Goal: Information Seeking & Learning: Learn about a topic

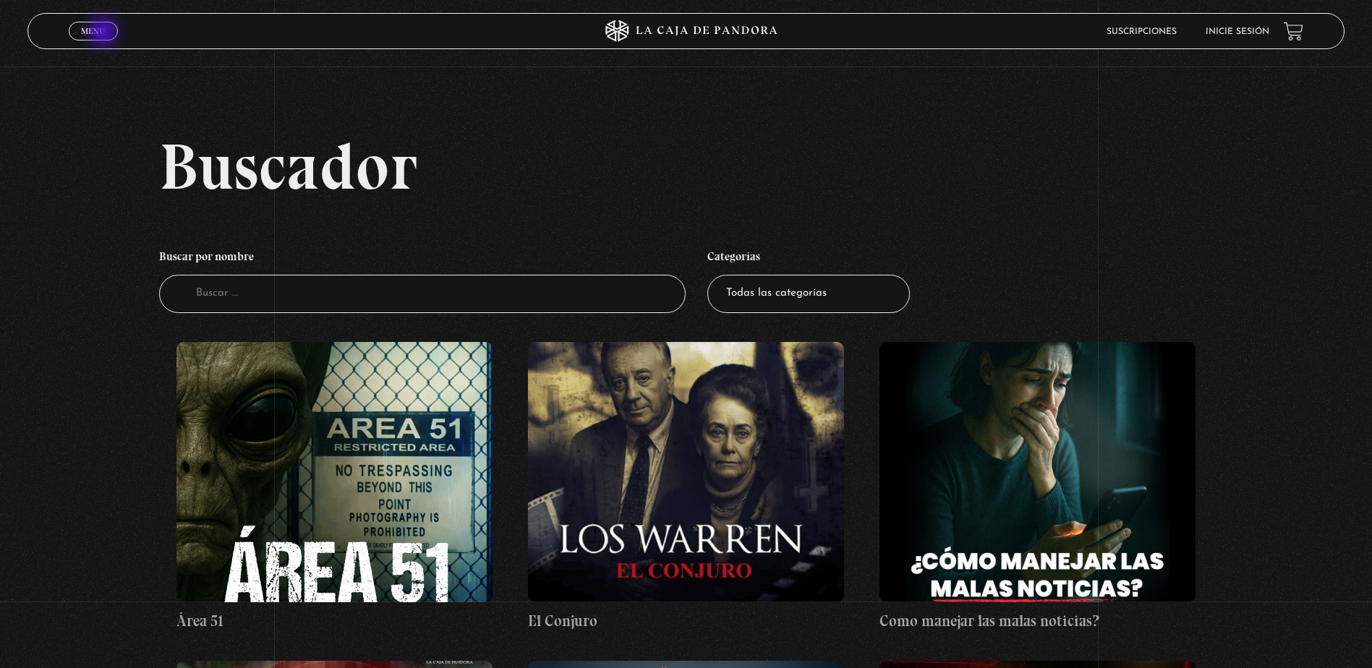
click at [105, 33] on span "Menu" at bounding box center [93, 31] width 24 height 9
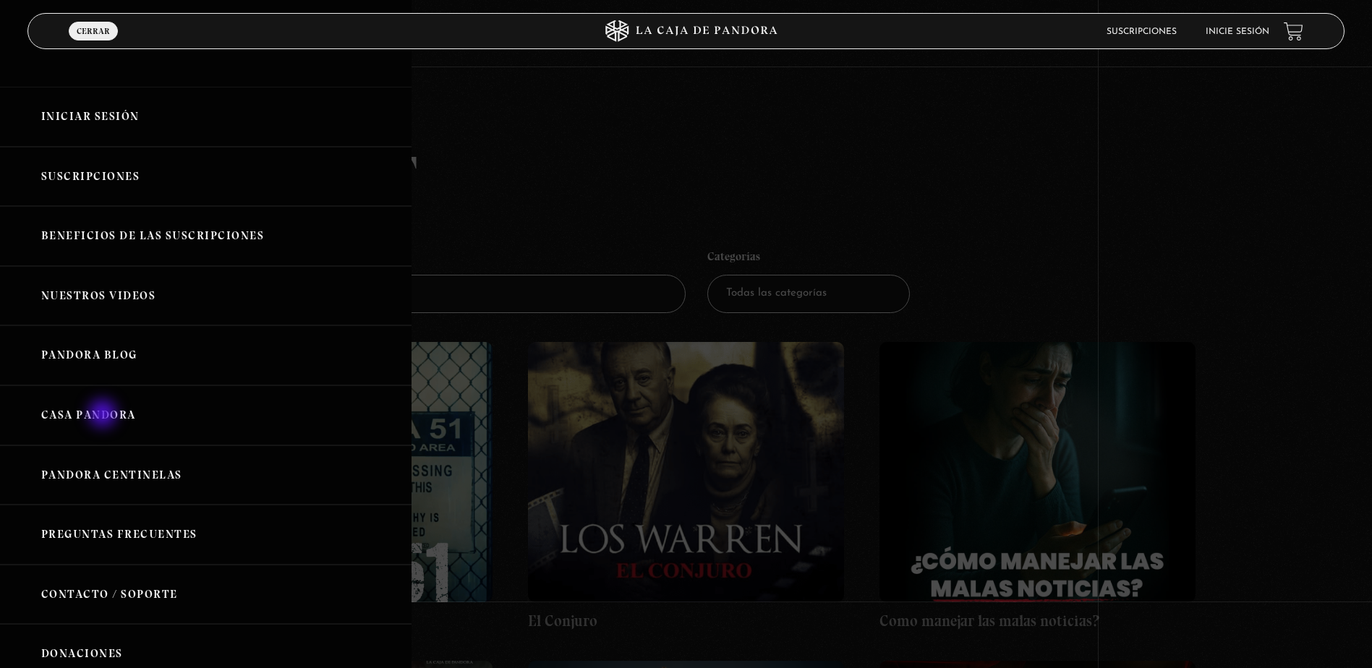
click at [104, 415] on link "Casa Pandora" at bounding box center [205, 415] width 411 height 60
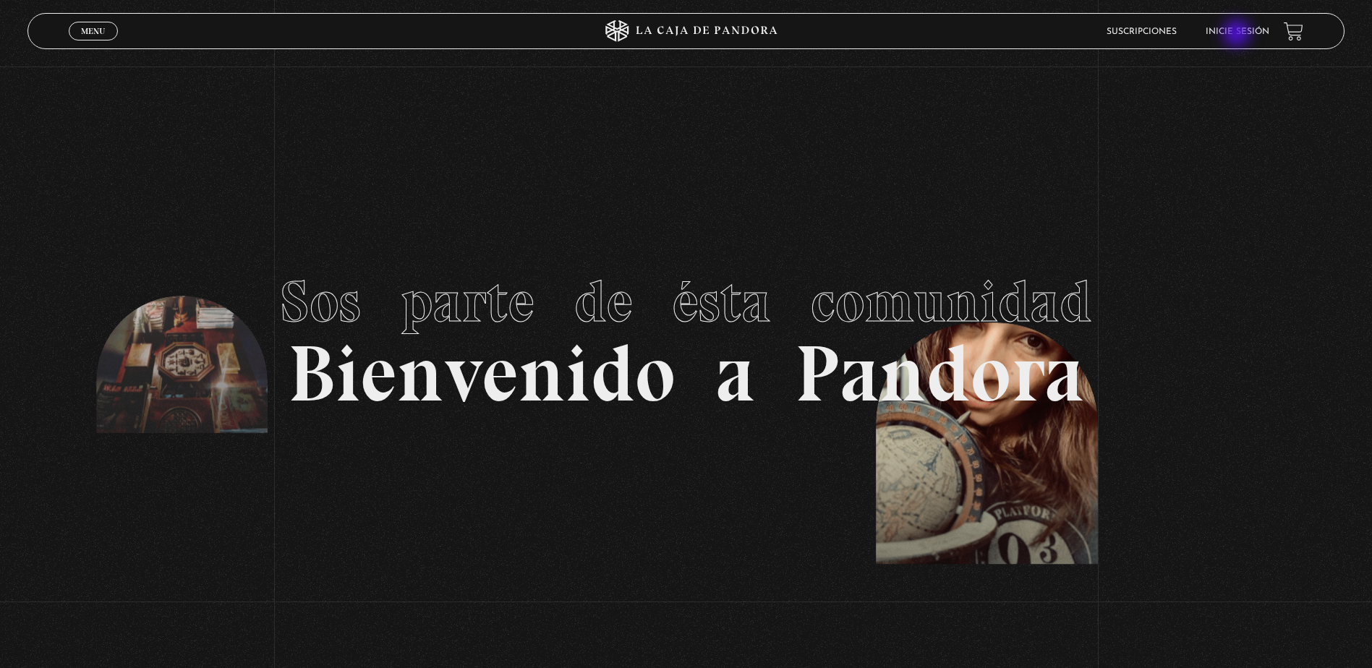
click at [1240, 33] on link "Inicie sesión" at bounding box center [1237, 31] width 64 height 9
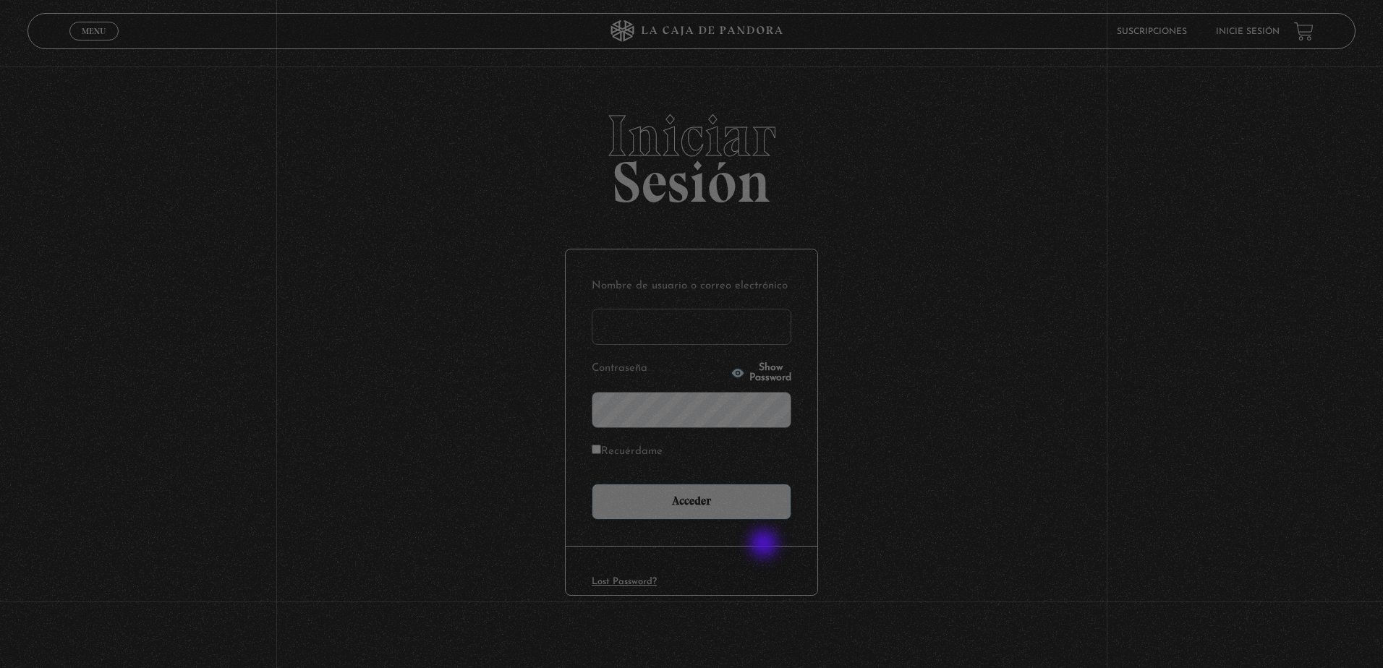
type input "ingrith.aguayo@gmail.com"
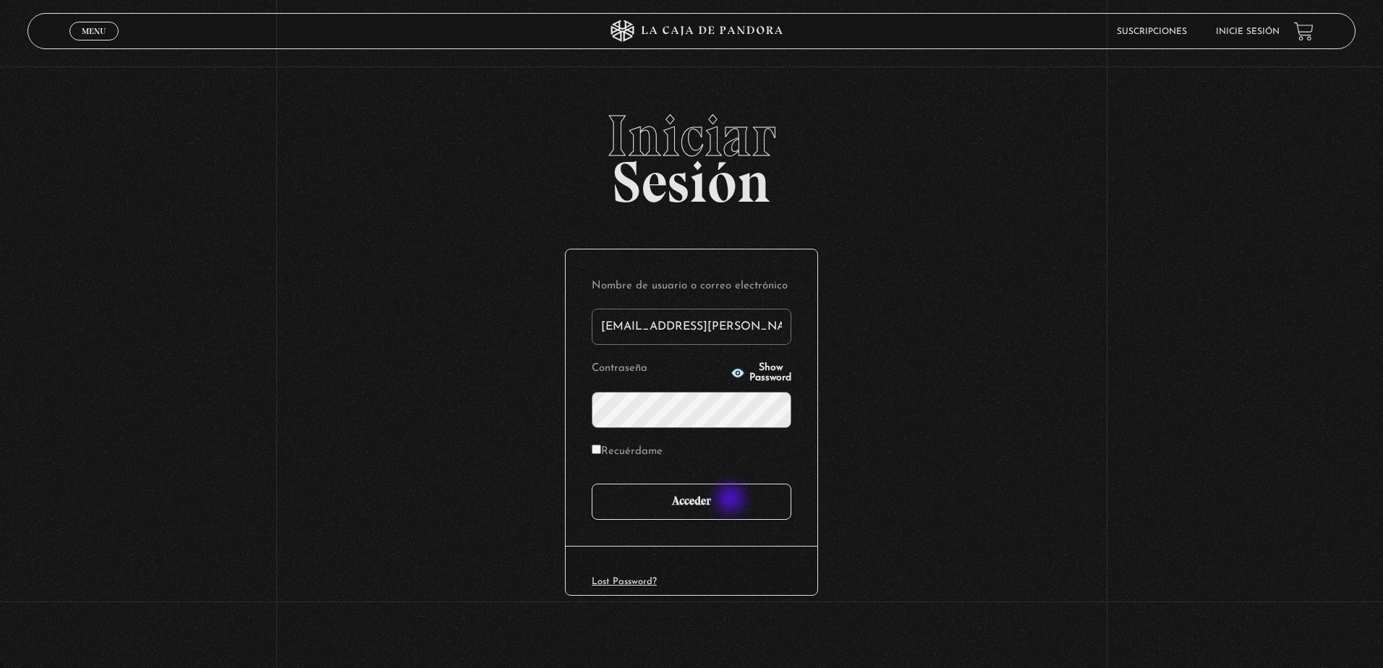
click at [732, 500] on input "Acceder" at bounding box center [692, 502] width 200 height 36
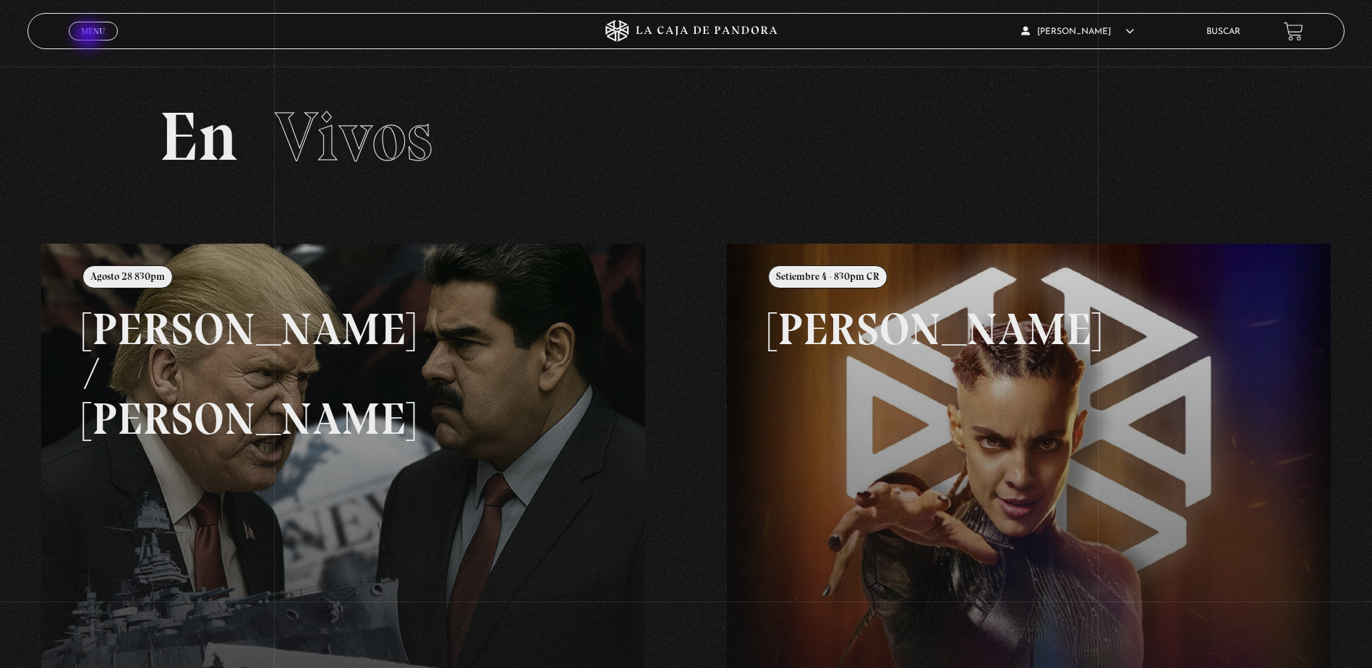
click at [90, 35] on span "Menu" at bounding box center [93, 31] width 24 height 9
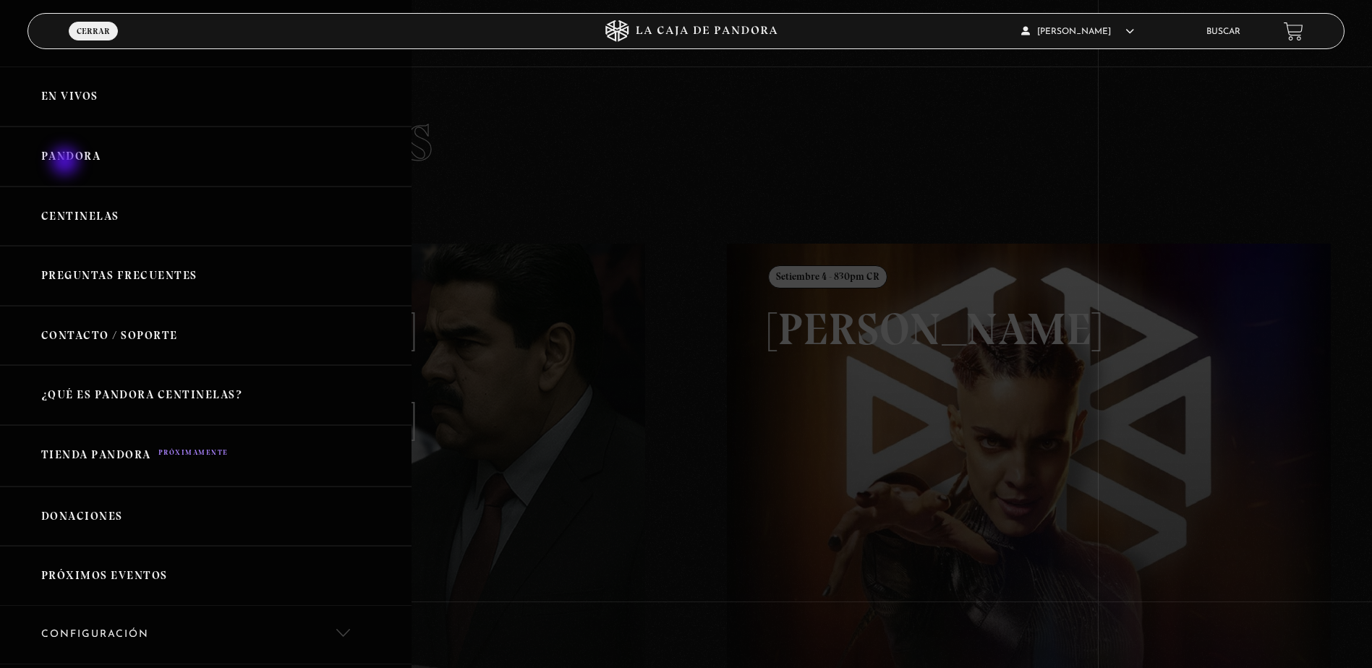
click at [67, 163] on link "Pandora" at bounding box center [205, 157] width 411 height 60
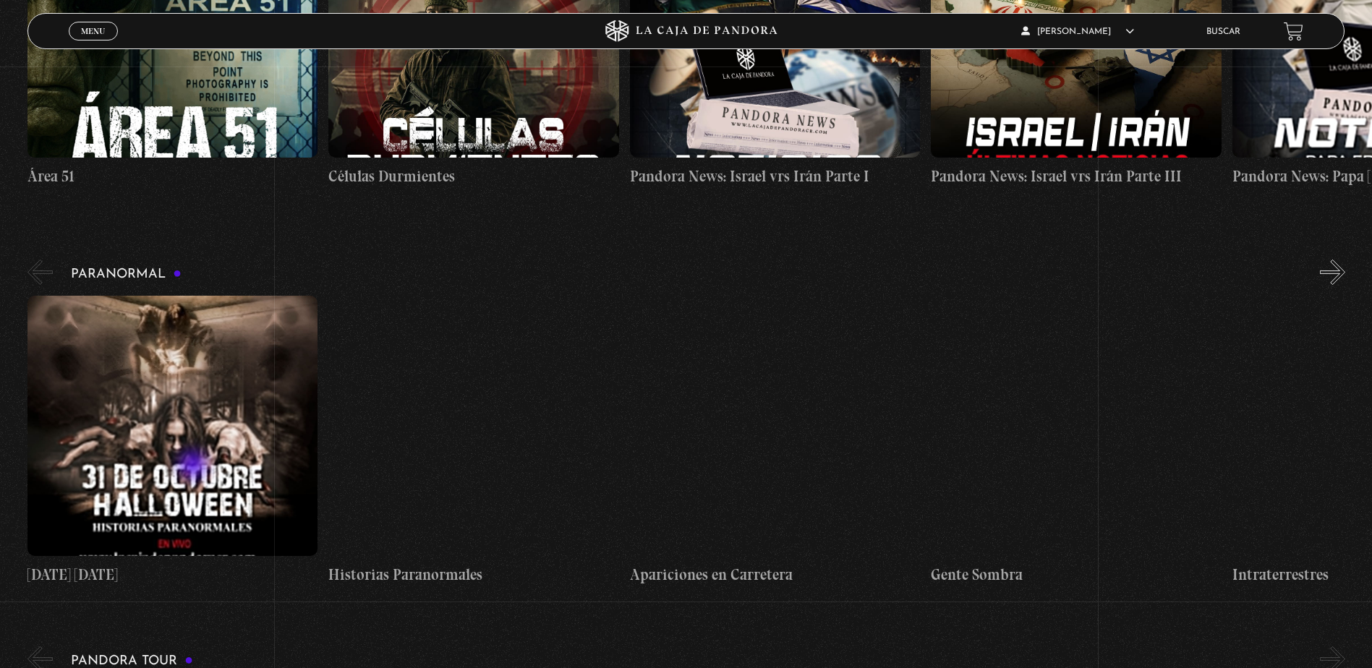
scroll to position [1012, 0]
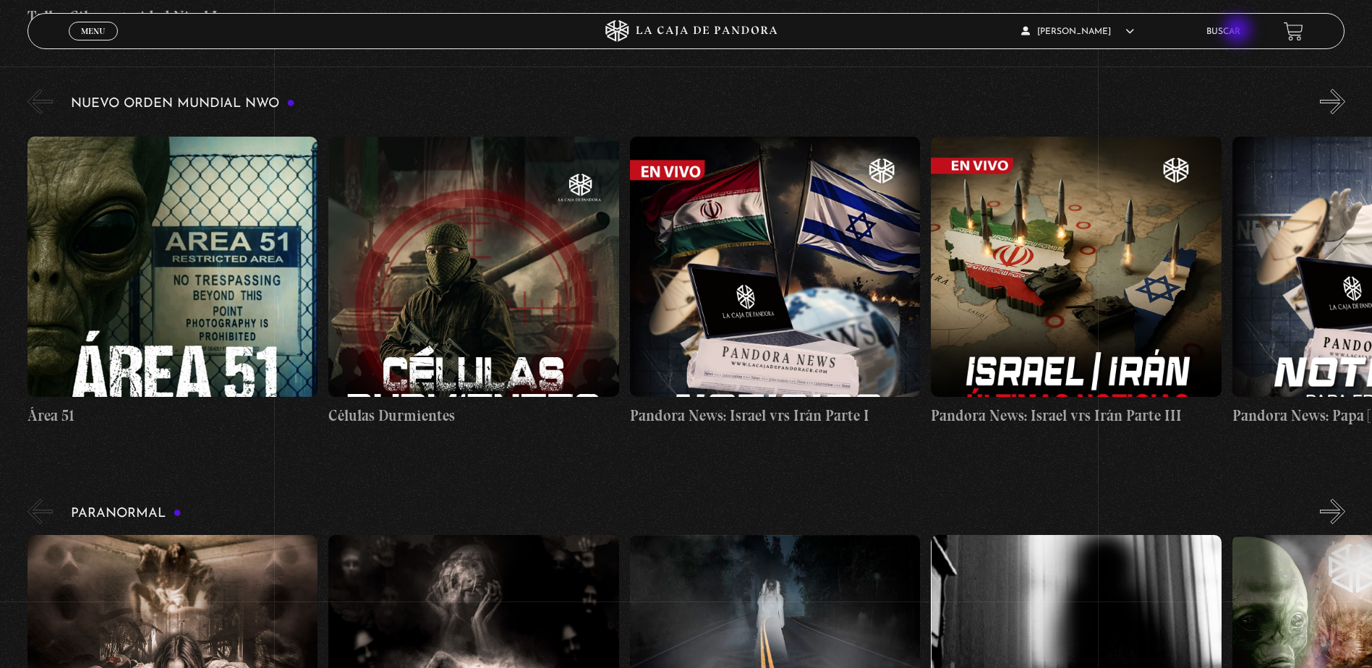
click at [1239, 32] on link "Buscar" at bounding box center [1223, 31] width 34 height 9
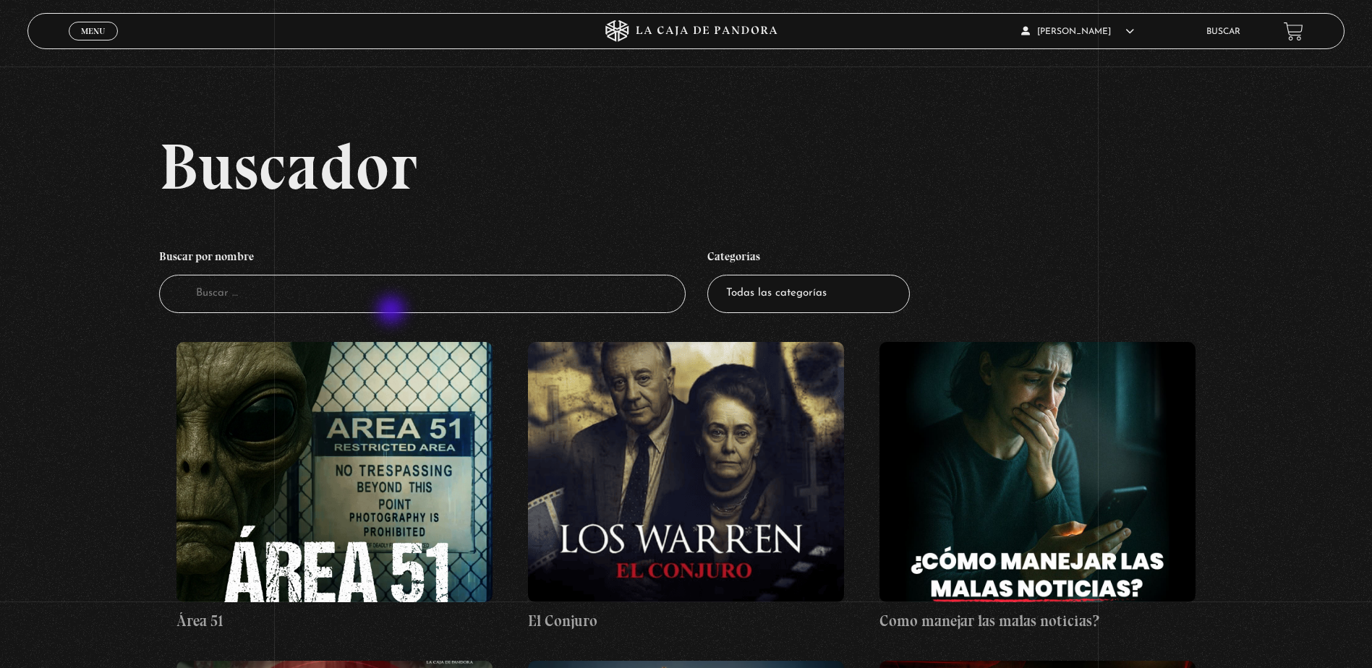
click at [393, 312] on input "Buscador" at bounding box center [422, 294] width 526 height 38
type input "ill"
click at [490, 299] on input "il" at bounding box center [422, 294] width 526 height 38
type input "ilum"
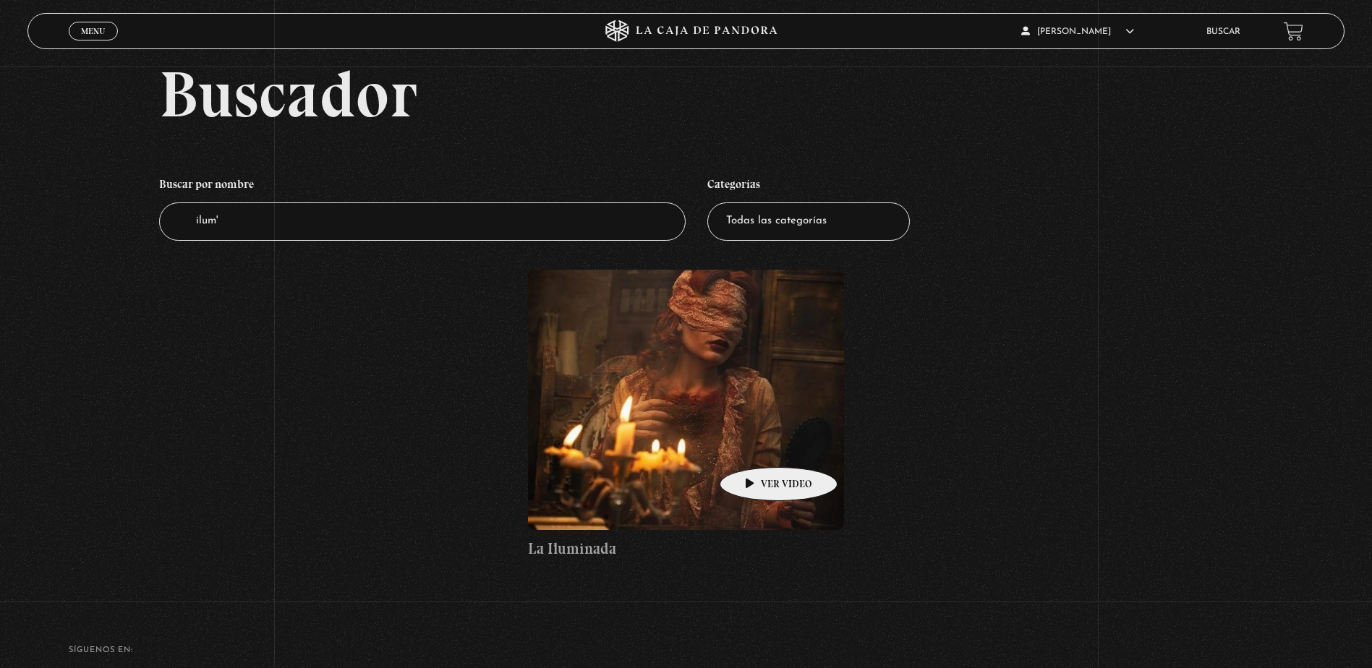
scroll to position [217, 0]
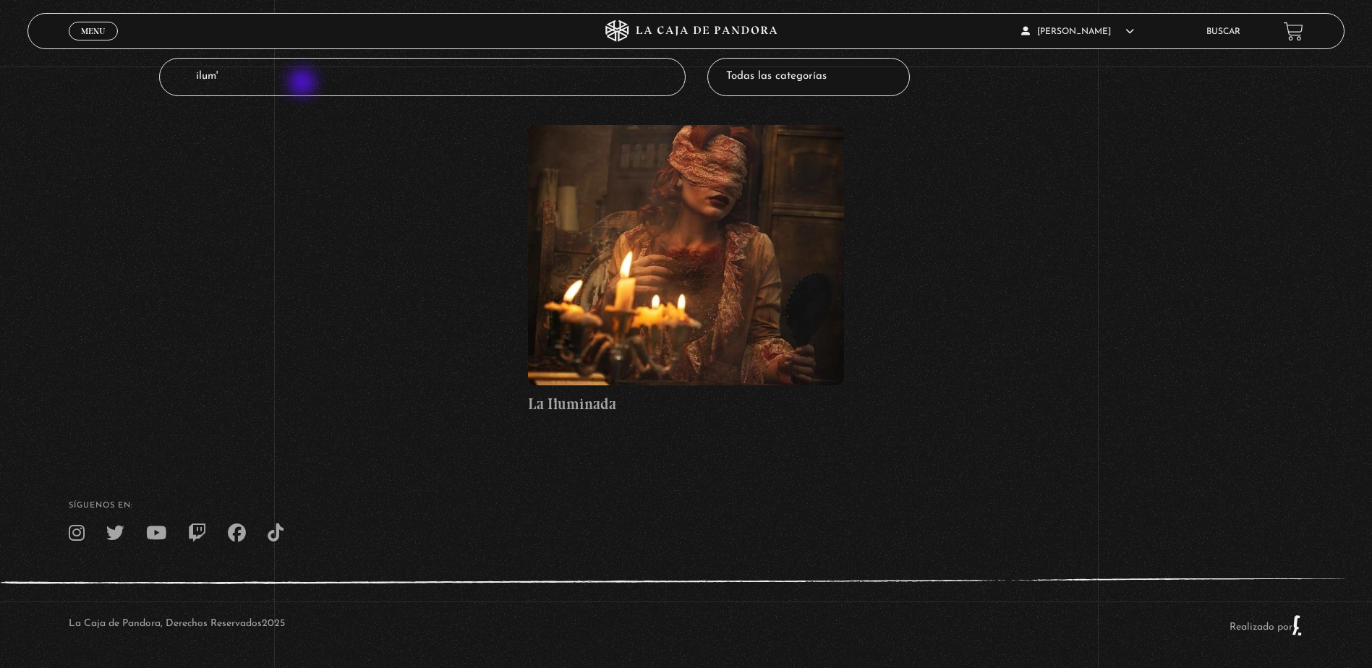
click at [304, 84] on input "ilum'" at bounding box center [422, 77] width 526 height 38
type input "illum"
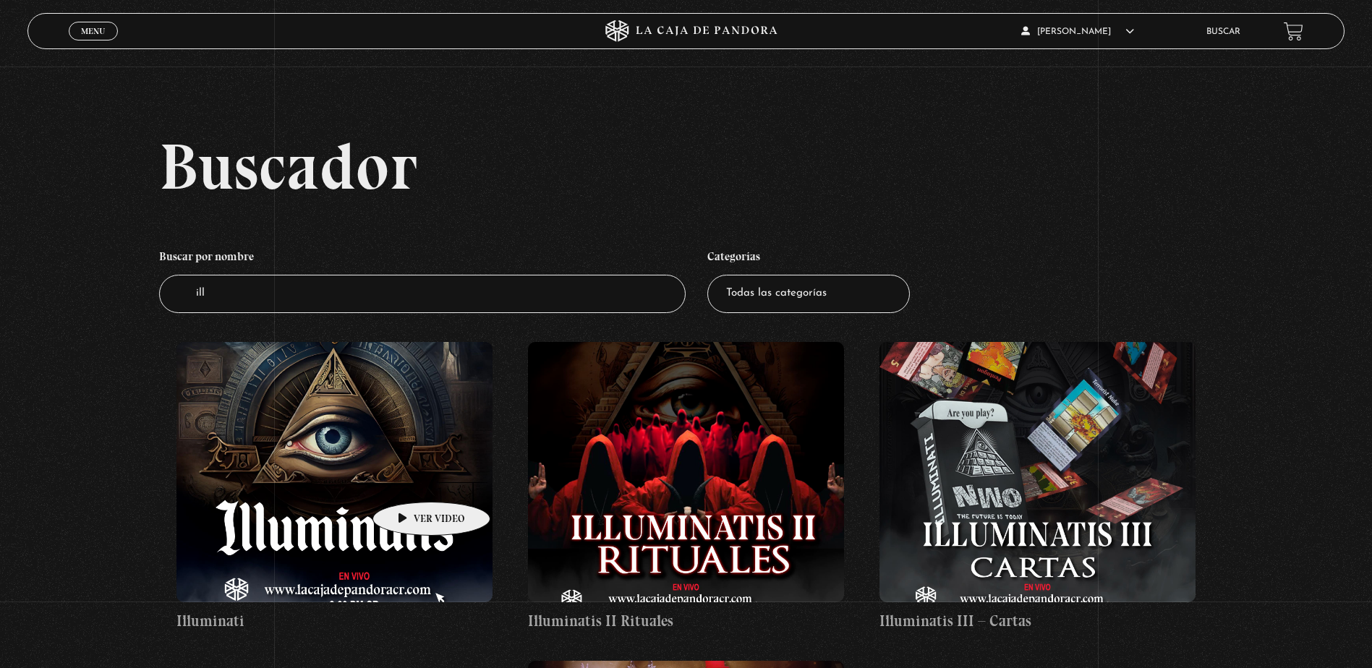
click at [408, 481] on figure at bounding box center [334, 472] width 316 height 260
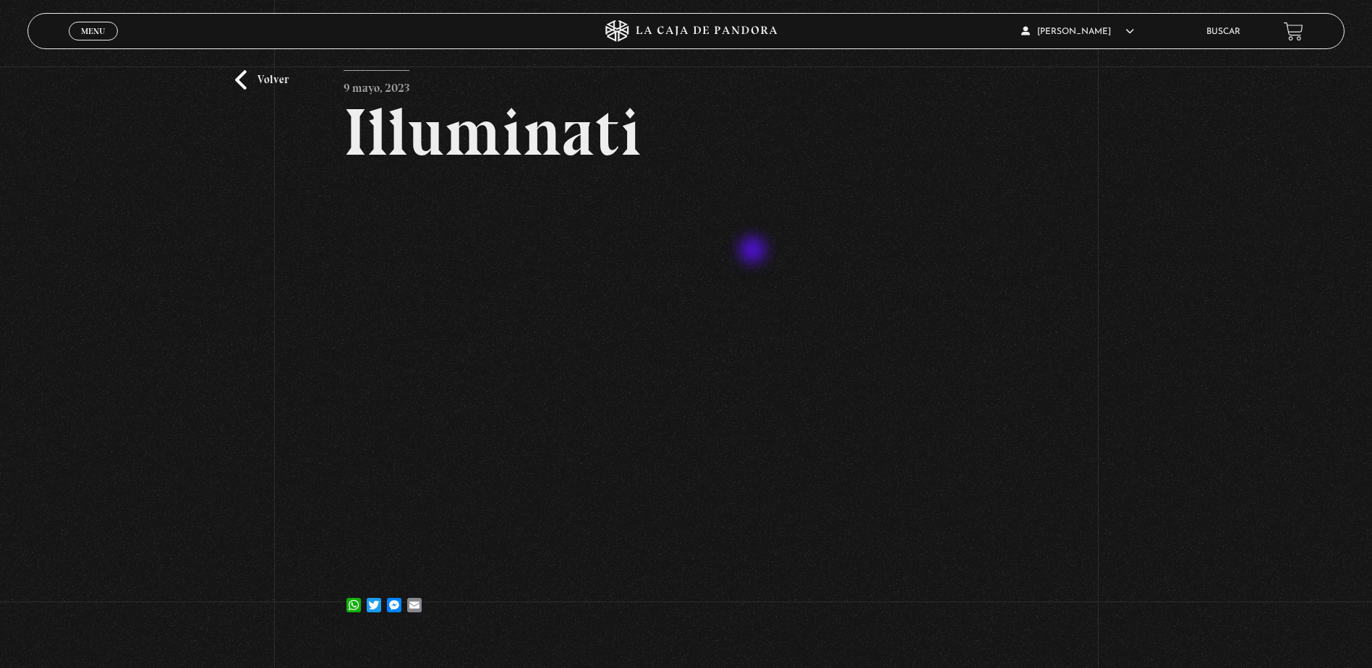
scroll to position [145, 0]
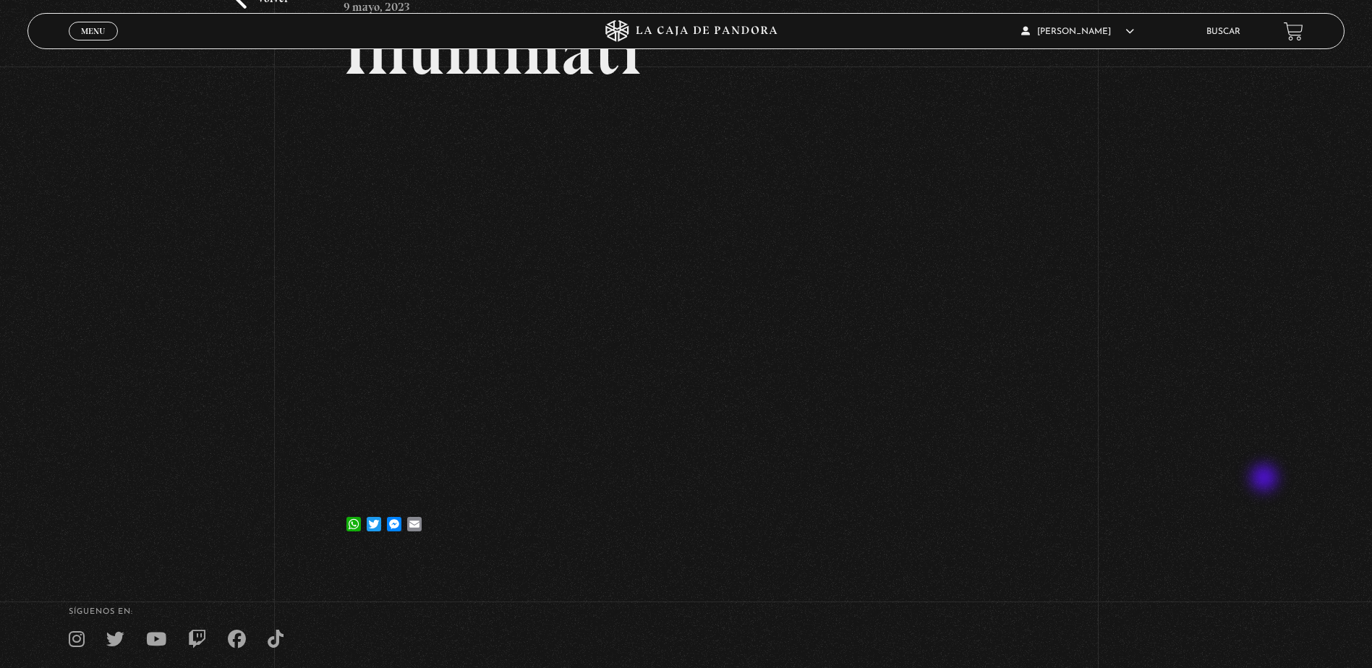
click at [1265, 479] on div "Volver 9 mayo, 2023 Illuminati WhatsApp Twitter Messenger Email" at bounding box center [686, 240] width 1372 height 636
